Goal: Information Seeking & Learning: Find specific fact

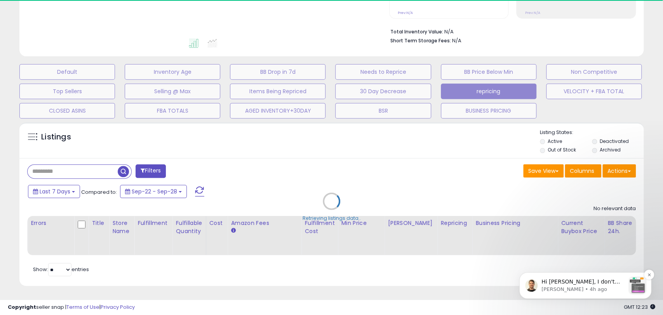
click at [582, 282] on span "Hi [PERSON_NAME], I don't see that you have a WinBB80% preset in the store. The…" at bounding box center [582, 304] width 83 height 52
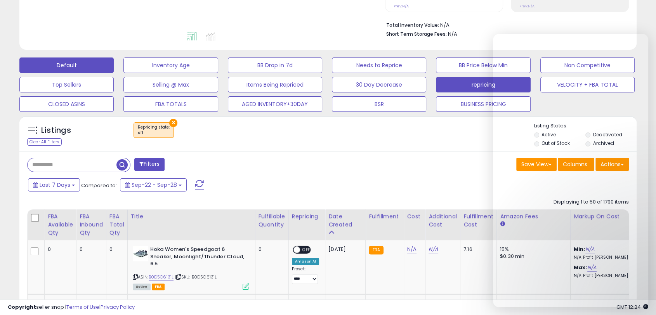
click at [83, 63] on button "Default" at bounding box center [66, 65] width 94 height 16
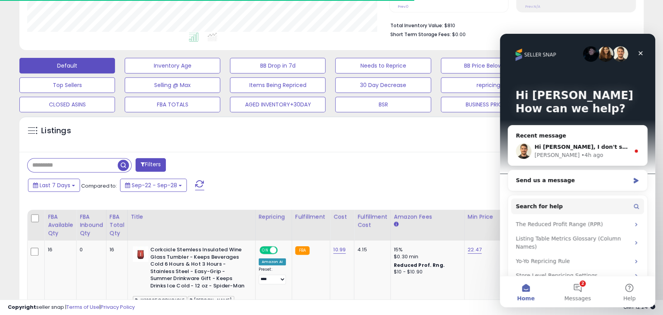
select select "**"
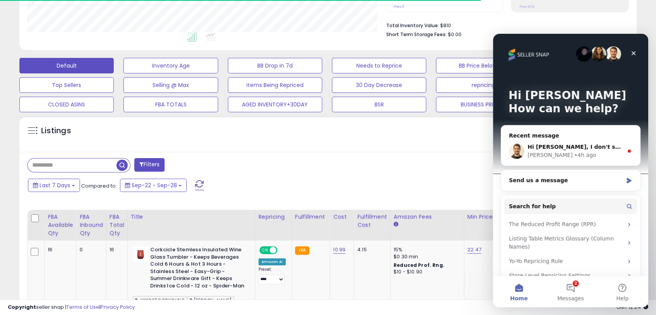
scroll to position [388164, 387965]
click at [638, 55] on div "Close" at bounding box center [634, 53] width 14 height 14
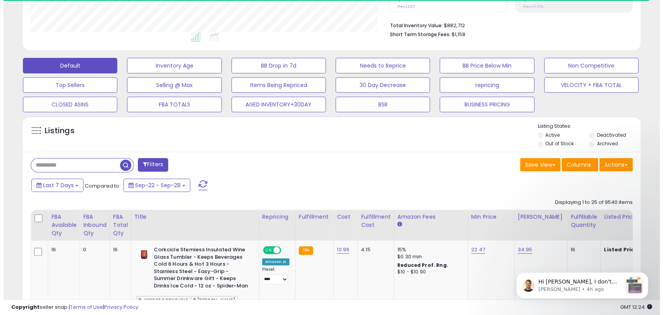
scroll to position [159, 357]
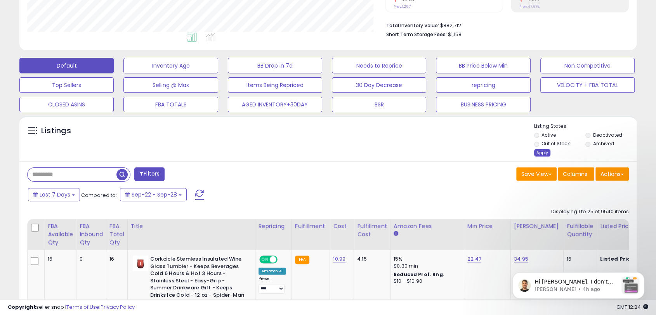
click at [548, 153] on div "Apply" at bounding box center [542, 152] width 16 height 7
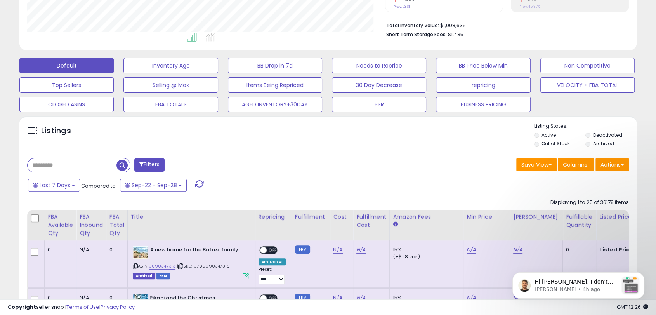
click at [80, 161] on input "text" at bounding box center [72, 165] width 89 height 14
click at [76, 166] on input "text" at bounding box center [102, 165] width 148 height 14
paste input "**********"
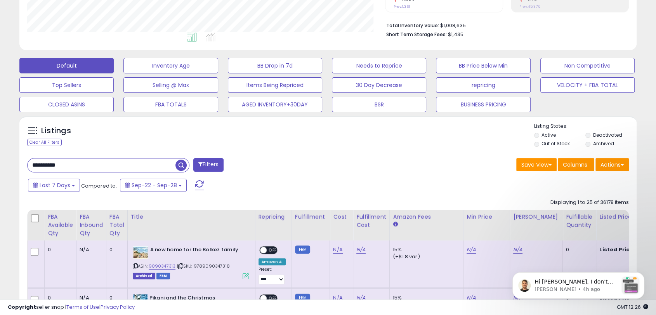
click at [183, 165] on span "button" at bounding box center [181, 165] width 11 height 11
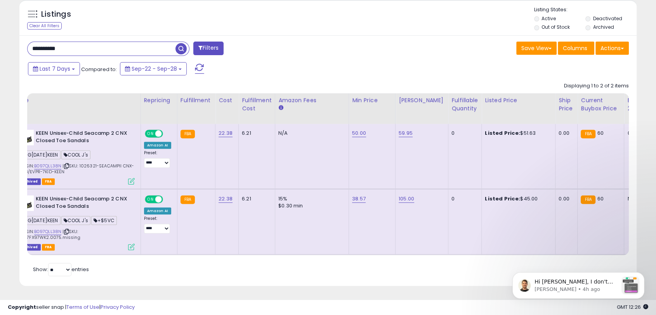
scroll to position [0, 117]
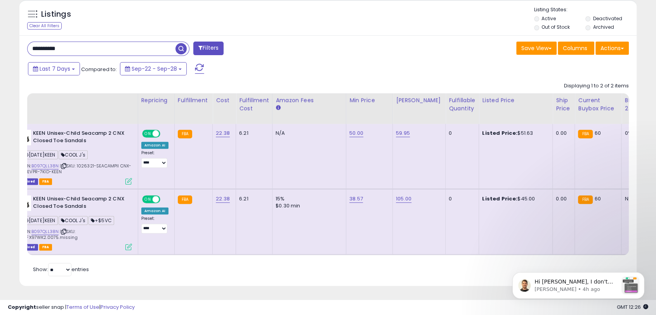
drag, startPoint x: 527, startPoint y: 193, endPoint x: 563, endPoint y: 201, distance: 37.7
click at [507, 195] on div "Listed Price: $45.00" at bounding box center [514, 198] width 64 height 7
click at [527, 195] on div "Listed Price: $45.00" at bounding box center [514, 198] width 64 height 7
click at [526, 195] on div "Listed Price: $45.00" at bounding box center [514, 198] width 64 height 7
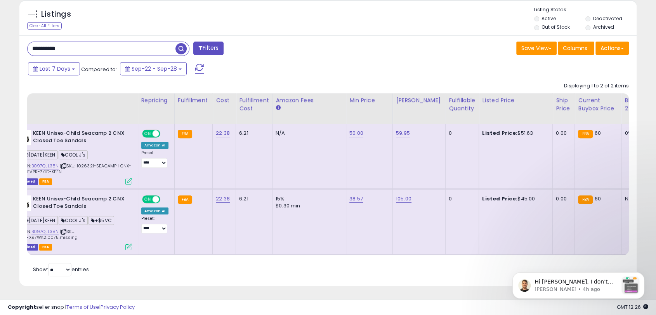
click at [492, 64] on div "Last 7 Days Compared to: Sep-22 - Sep-28" at bounding box center [327, 69] width 614 height 17
drag, startPoint x: 527, startPoint y: 191, endPoint x: 511, endPoint y: 190, distance: 16.3
click at [511, 195] on div "Listed Price: $45.00" at bounding box center [514, 198] width 64 height 7
copy div "45.00"
drag, startPoint x: 78, startPoint y: 45, endPoint x: 0, endPoint y: 35, distance: 78.7
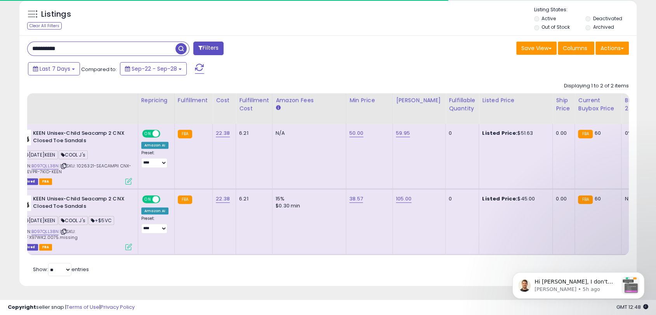
click at [0, 35] on div "**********" at bounding box center [328, 18] width 656 height 593
paste input "text"
click at [181, 43] on span "button" at bounding box center [181, 48] width 11 height 11
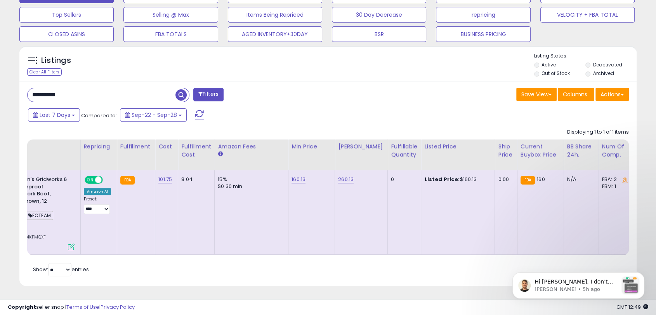
scroll to position [159, 357]
drag, startPoint x: 85, startPoint y: 90, endPoint x: 0, endPoint y: 77, distance: 85.7
click at [0, 77] on div "**********" at bounding box center [328, 41] width 656 height 547
paste input "text"
click at [179, 89] on span "button" at bounding box center [181, 94] width 11 height 11
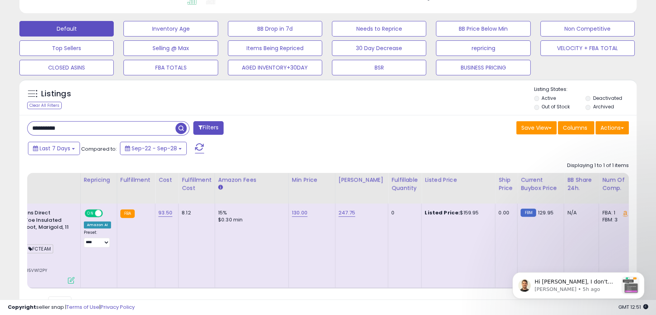
scroll to position [264, 0]
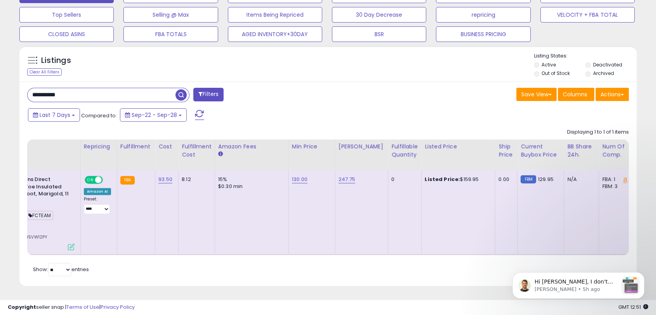
drag, startPoint x: 473, startPoint y: 173, endPoint x: 451, endPoint y: 171, distance: 21.5
click at [451, 176] on div "Listed Price: $159.95" at bounding box center [457, 179] width 64 height 7
copy div "159.95"
drag, startPoint x: 40, startPoint y: 86, endPoint x: 0, endPoint y: 82, distance: 40.6
click at [0, 82] on div "**********" at bounding box center [328, 41] width 656 height 547
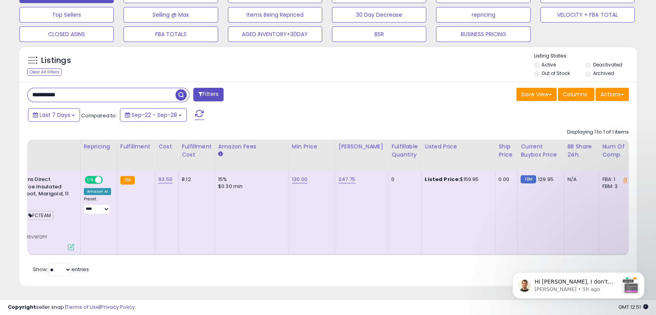
paste input "text"
click at [178, 89] on span "button" at bounding box center [181, 94] width 11 height 11
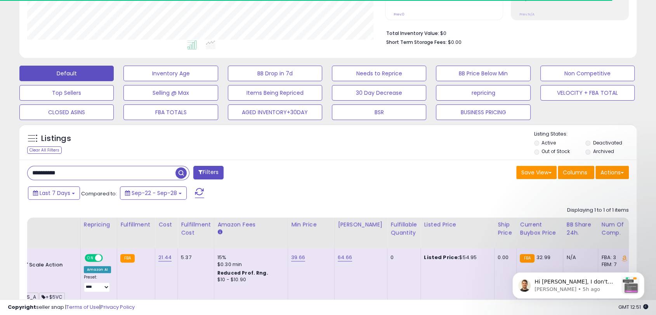
scroll to position [260, 0]
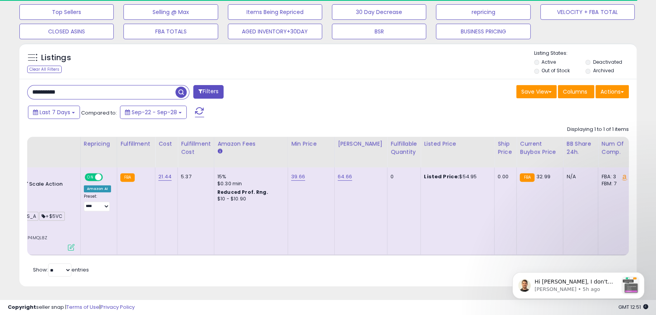
drag, startPoint x: 469, startPoint y: 174, endPoint x: 449, endPoint y: 176, distance: 20.3
click at [449, 176] on div "Listed Price: $54.95" at bounding box center [456, 176] width 64 height 7
copy div "$54.95"
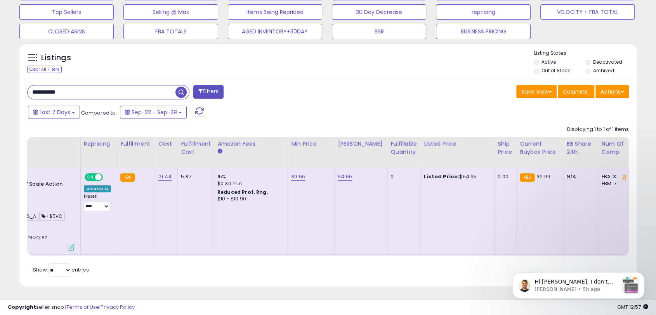
drag, startPoint x: 90, startPoint y: 90, endPoint x: 0, endPoint y: 83, distance: 90.7
click at [0, 83] on div "**********" at bounding box center [328, 40] width 656 height 550
paste input "text"
click at [181, 92] on span "button" at bounding box center [181, 92] width 11 height 11
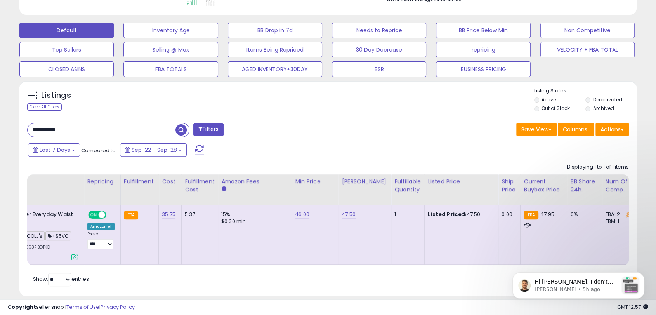
scroll to position [0, 198]
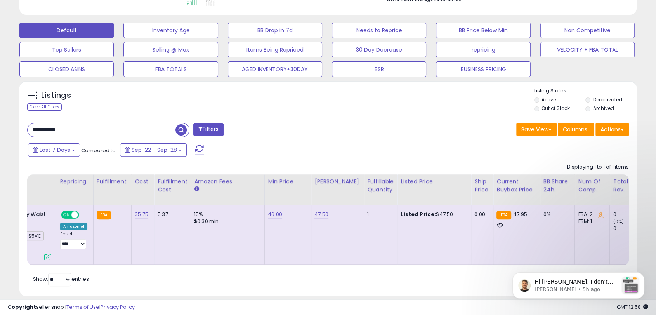
drag, startPoint x: 99, startPoint y: 130, endPoint x: 0, endPoint y: 120, distance: 99.9
click at [0, 120] on div "**********" at bounding box center [328, 64] width 656 height 522
paste input "text"
drag, startPoint x: 181, startPoint y: 130, endPoint x: 185, endPoint y: 135, distance: 6.3
click at [180, 130] on span "button" at bounding box center [181, 129] width 11 height 11
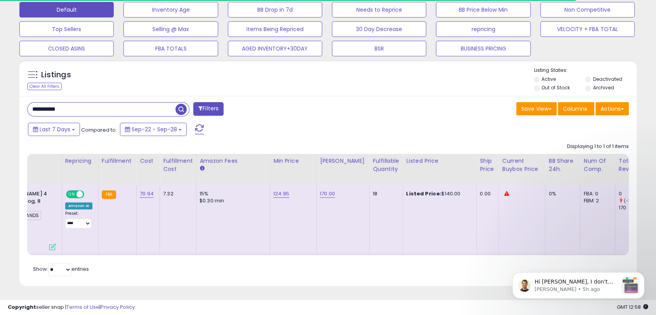
scroll to position [0, 0]
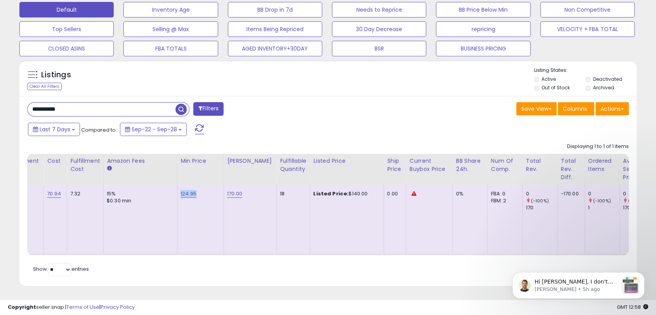
drag, startPoint x: 202, startPoint y: 189, endPoint x: 177, endPoint y: 186, distance: 25.0
click at [177, 186] on td "124.95" at bounding box center [200, 219] width 47 height 70
copy link "124.95"
drag, startPoint x: 243, startPoint y: 188, endPoint x: 225, endPoint y: 187, distance: 18.7
click at [227, 190] on div "170.00" at bounding box center [248, 193] width 43 height 7
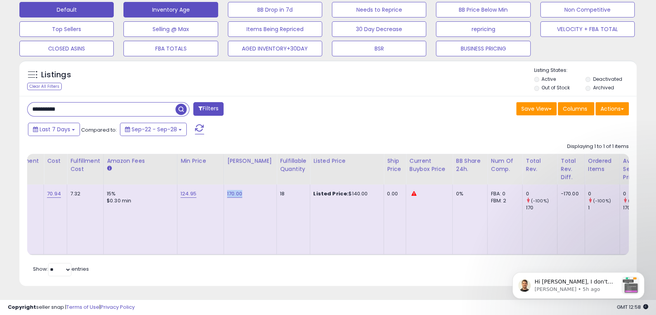
copy link "170.00"
drag, startPoint x: 358, startPoint y: 187, endPoint x: 340, endPoint y: 188, distance: 17.9
click at [340, 190] on div "Listed Price: $140.00" at bounding box center [345, 193] width 64 height 7
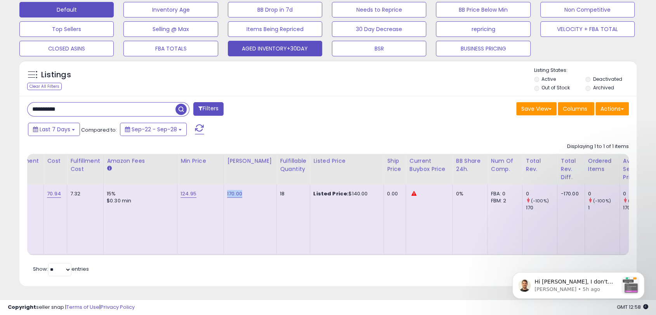
copy div "140.00"
drag, startPoint x: 119, startPoint y: 103, endPoint x: 0, endPoint y: 98, distance: 118.9
click at [0, 98] on div "**********" at bounding box center [328, 49] width 656 height 532
paste input "text"
click at [186, 104] on span "button" at bounding box center [181, 109] width 11 height 11
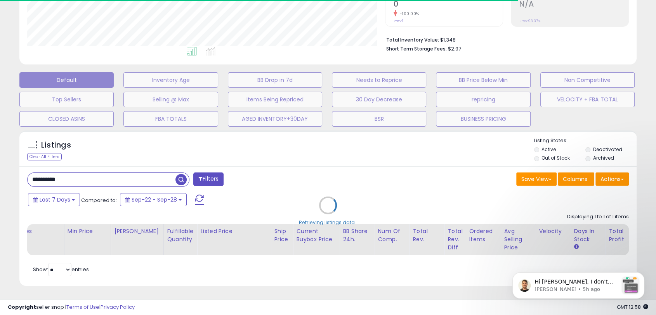
scroll to position [159, 357]
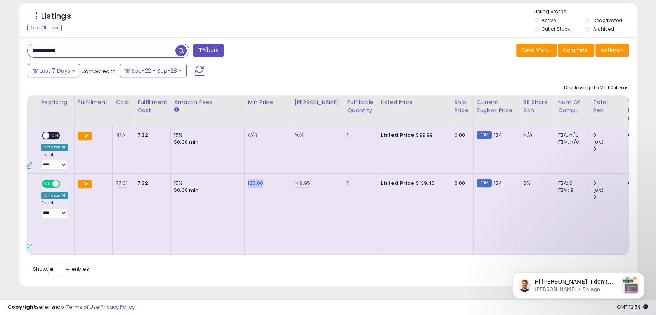
drag, startPoint x: 267, startPoint y: 176, endPoint x: 243, endPoint y: 176, distance: 23.7
click at [245, 176] on td "135.00" at bounding box center [268, 213] width 47 height 81
copy link "135.00"
drag, startPoint x: 424, startPoint y: 178, endPoint x: 408, endPoint y: 178, distance: 15.5
click at [408, 180] on div "Listed Price: $139.40" at bounding box center [413, 183] width 64 height 7
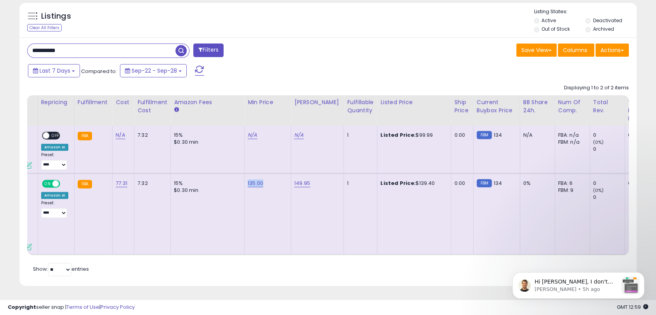
copy div "139.40"
drag, startPoint x: 0, startPoint y: 33, endPoint x: 33, endPoint y: 29, distance: 33.0
click at [0, 27] on div "**********" at bounding box center [328, 19] width 656 height 591
paste input "text"
click at [183, 47] on span "button" at bounding box center [181, 50] width 11 height 11
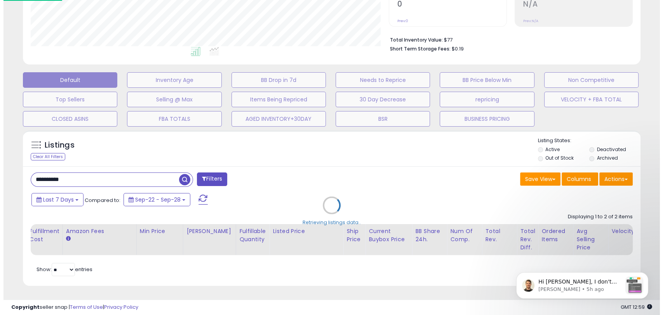
scroll to position [179, 0]
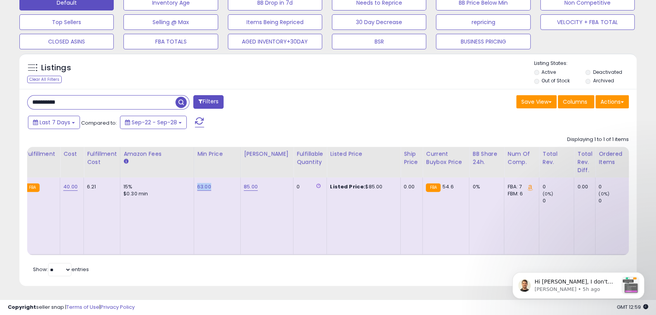
drag, startPoint x: 215, startPoint y: 172, endPoint x: 195, endPoint y: 170, distance: 19.9
click at [197, 183] on div "63.00" at bounding box center [215, 186] width 37 height 7
copy link "63.00"
click at [264, 177] on td "85.00" at bounding box center [266, 215] width 53 height 77
drag, startPoint x: 264, startPoint y: 170, endPoint x: 242, endPoint y: 168, distance: 21.8
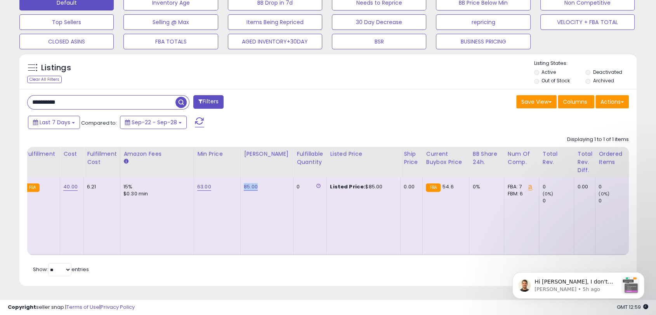
click at [244, 183] on div "85.00" at bounding box center [265, 186] width 43 height 7
copy link "85.00"
drag, startPoint x: 376, startPoint y: 170, endPoint x: 356, endPoint y: 170, distance: 19.4
click at [356, 183] on div "Listed Price: $85.00" at bounding box center [362, 186] width 64 height 7
drag, startPoint x: 15, startPoint y: 82, endPoint x: 4, endPoint y: 81, distance: 10.6
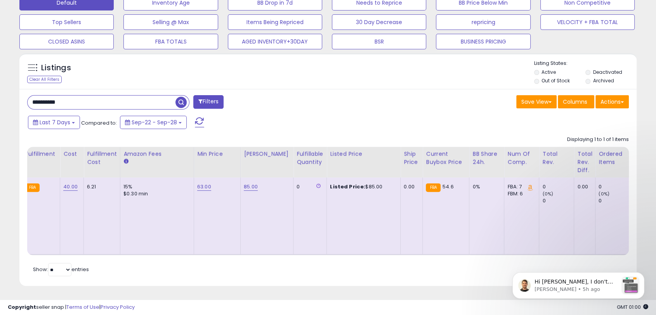
click at [0, 80] on div "**********" at bounding box center [328, 45] width 656 height 539
paste input "text"
click at [182, 97] on span "button" at bounding box center [181, 102] width 11 height 11
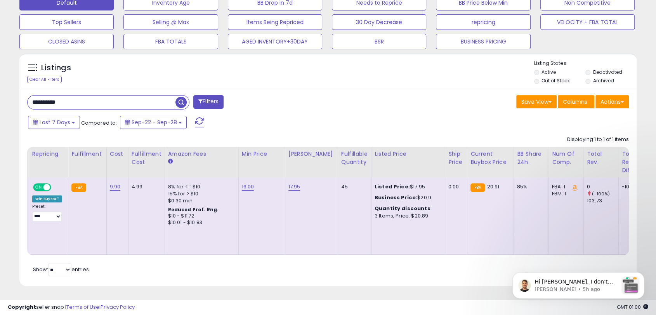
scroll to position [159, 357]
drag, startPoint x: 259, startPoint y: 180, endPoint x: 239, endPoint y: 179, distance: 20.2
click at [239, 179] on td "16.00" at bounding box center [261, 215] width 47 height 77
drag, startPoint x: 300, startPoint y: 181, endPoint x: 287, endPoint y: 179, distance: 13.3
click at [289, 183] on div "17.95" at bounding box center [310, 186] width 43 height 7
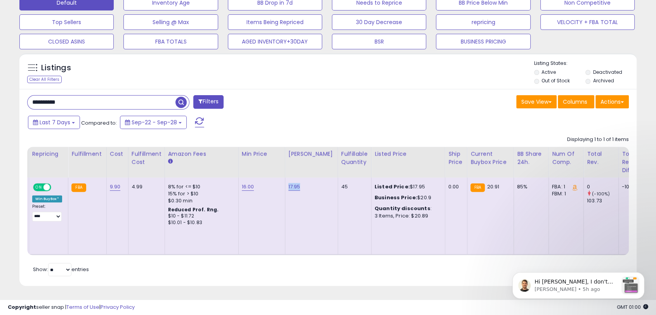
drag, startPoint x: 425, startPoint y: 190, endPoint x: 411, endPoint y: 190, distance: 14.4
click at [411, 194] on div "Business Price: $20.9" at bounding box center [407, 197] width 64 height 7
drag, startPoint x: 76, startPoint y: 93, endPoint x: 0, endPoint y: 88, distance: 75.5
click at [0, 89] on div "**********" at bounding box center [328, 45] width 656 height 539
paste input "text"
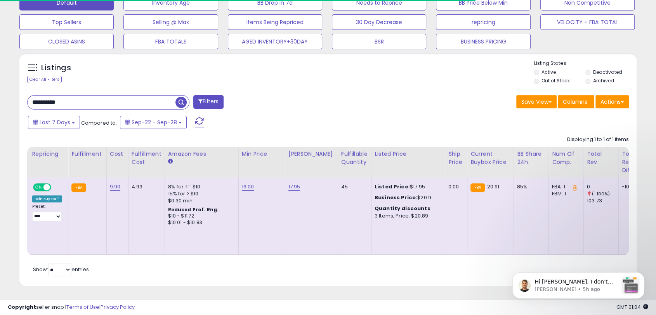
type input "**********"
click at [179, 97] on span "button" at bounding box center [181, 102] width 11 height 11
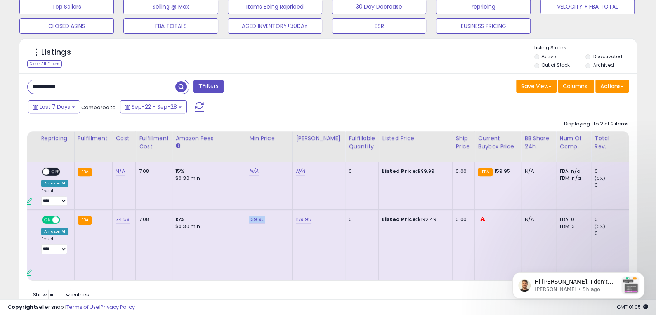
drag, startPoint x: 263, startPoint y: 218, endPoint x: 245, endPoint y: 217, distance: 17.9
click at [246, 217] on td "139.95" at bounding box center [269, 244] width 47 height 71
drag, startPoint x: 300, startPoint y: 217, endPoint x: 294, endPoint y: 217, distance: 6.6
click at [296, 217] on div "159.95" at bounding box center [317, 219] width 43 height 7
drag, startPoint x: 430, startPoint y: 218, endPoint x: 410, endPoint y: 217, distance: 19.5
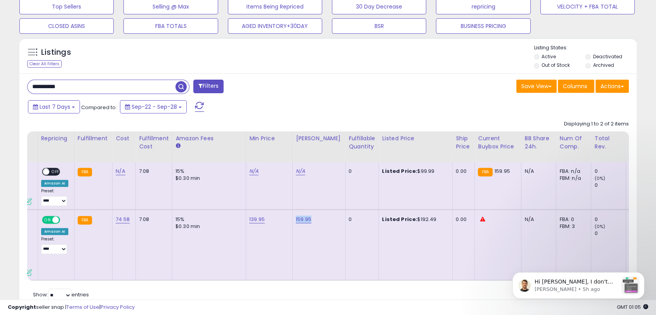
click at [410, 217] on div "Listed Price: $192.49" at bounding box center [414, 219] width 64 height 7
click at [431, 222] on div "Listed Price: $192.49" at bounding box center [414, 219] width 64 height 7
drag, startPoint x: 428, startPoint y: 216, endPoint x: 410, endPoint y: 219, distance: 18.1
click at [410, 219] on div "Listed Price: $192.49" at bounding box center [414, 219] width 64 height 7
